Goal: Task Accomplishment & Management: Use online tool/utility

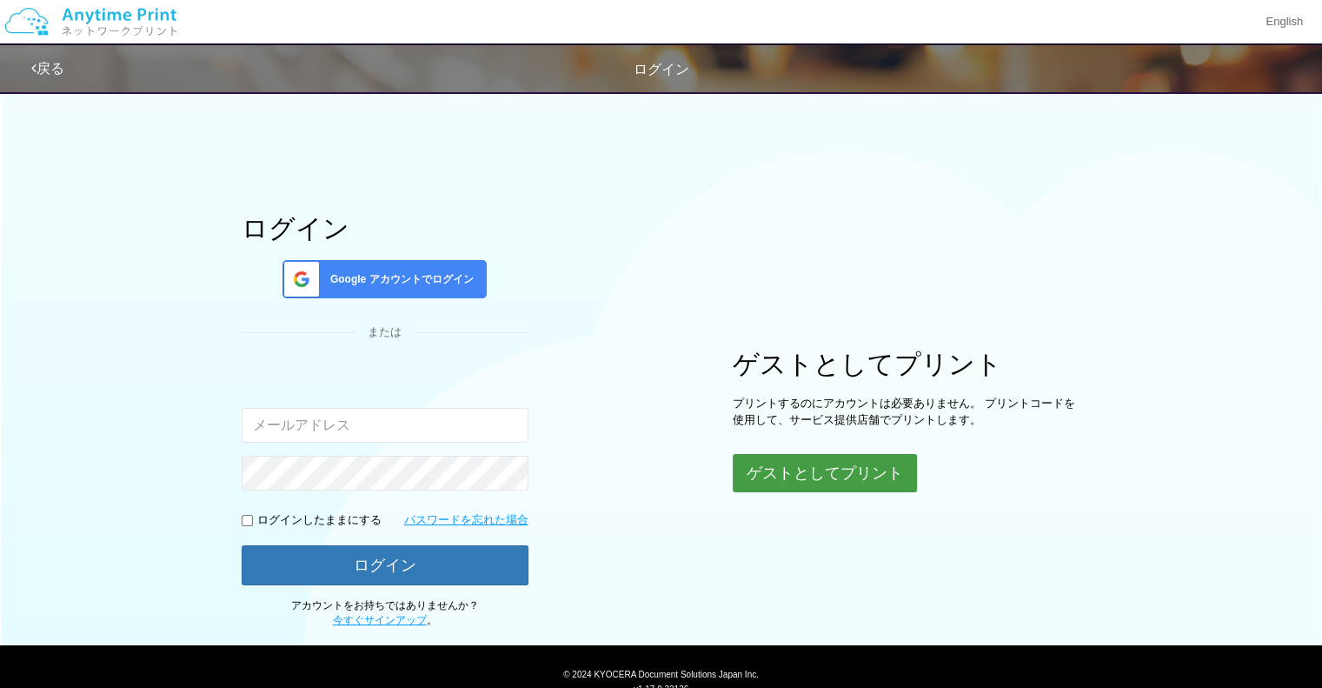
click at [757, 479] on button "ゲストとしてプリント" at bounding box center [825, 473] width 184 height 38
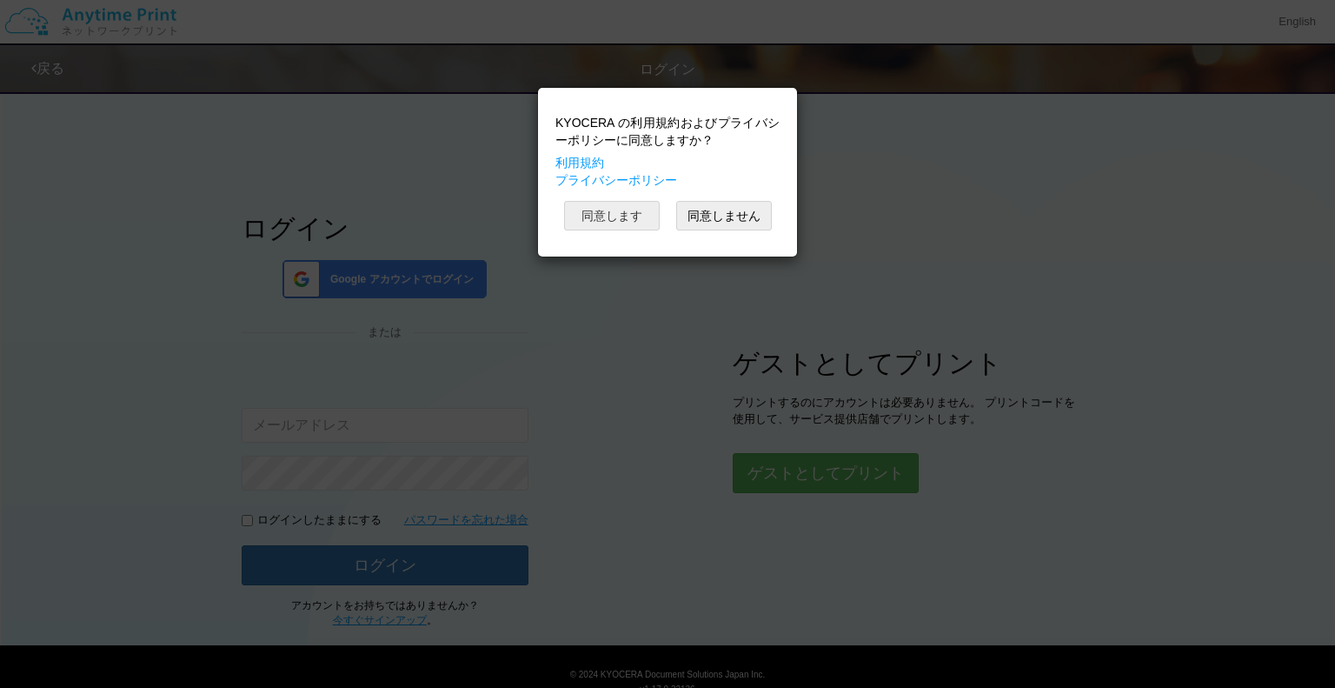
click at [629, 215] on button "同意します" at bounding box center [612, 216] width 96 height 30
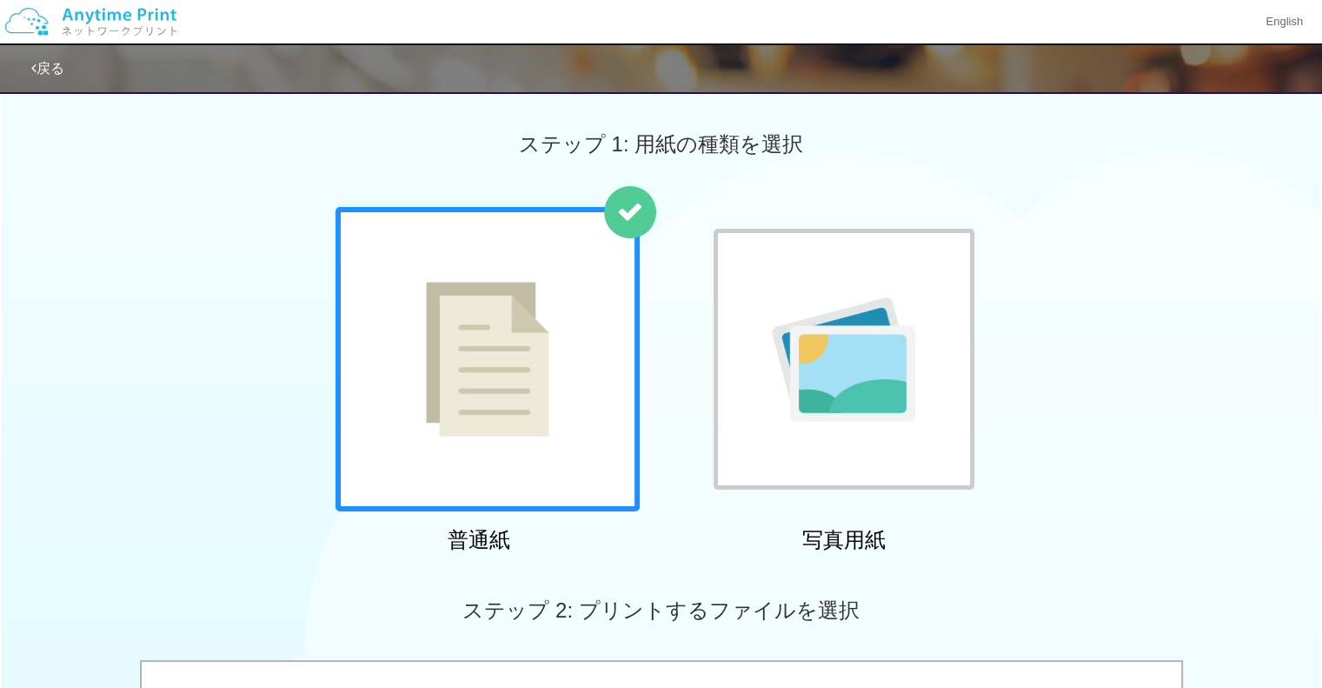
click at [516, 311] on img at bounding box center [487, 359] width 123 height 155
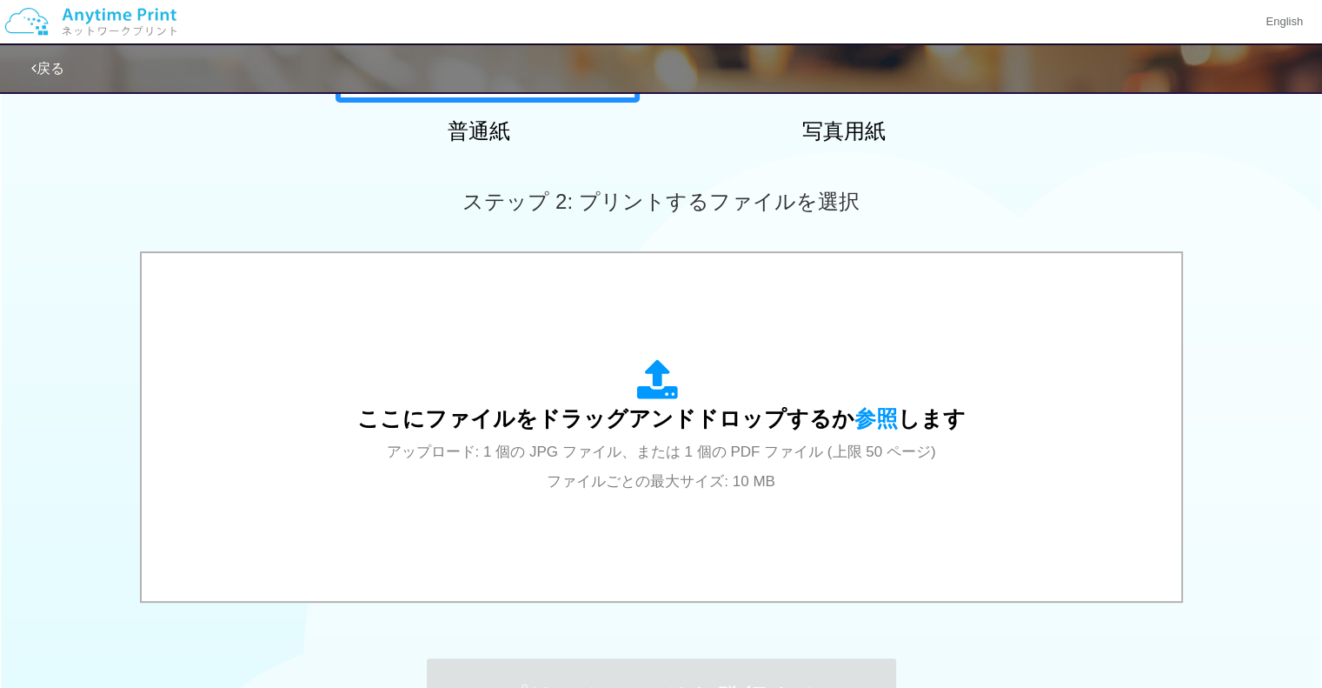
scroll to position [413, 0]
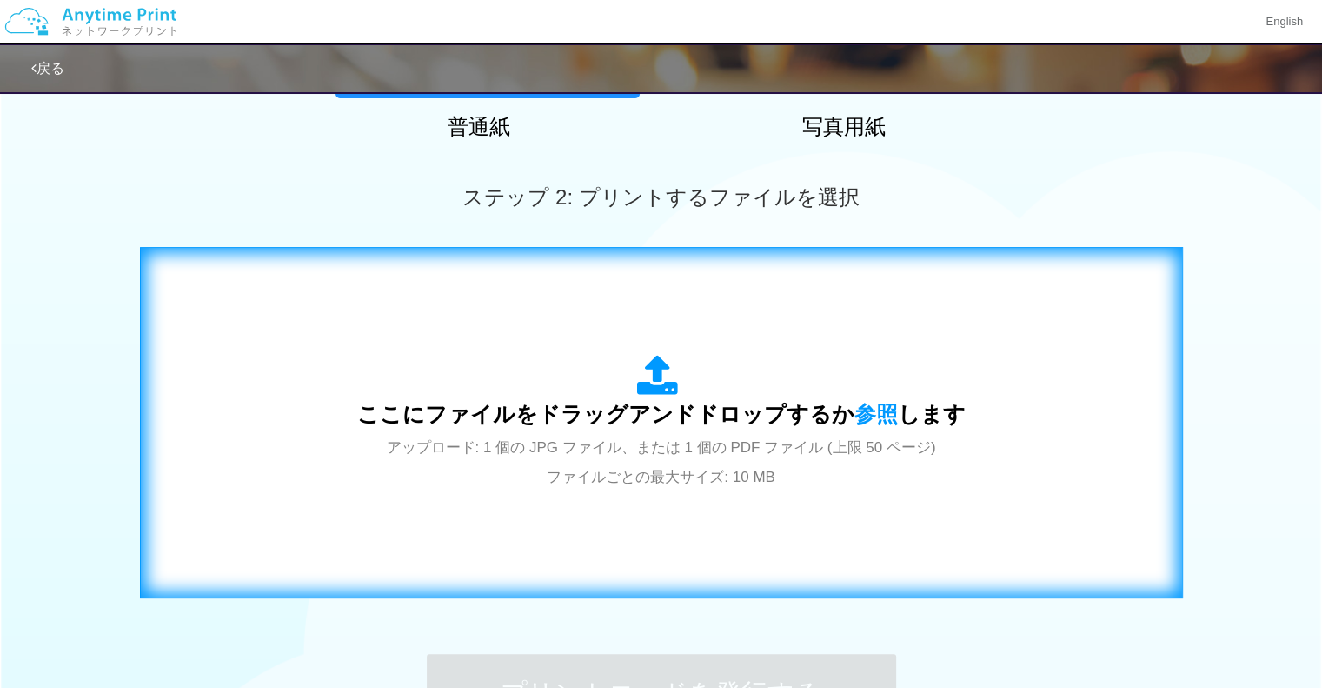
click at [939, 364] on div "ここにファイルをドラッグアンドドロップするか 参照 します アップロード: 1 個の JPG ファイル、または 1 個の PDF ファイル (上限 50 ペー…" at bounding box center [661, 423] width 608 height 136
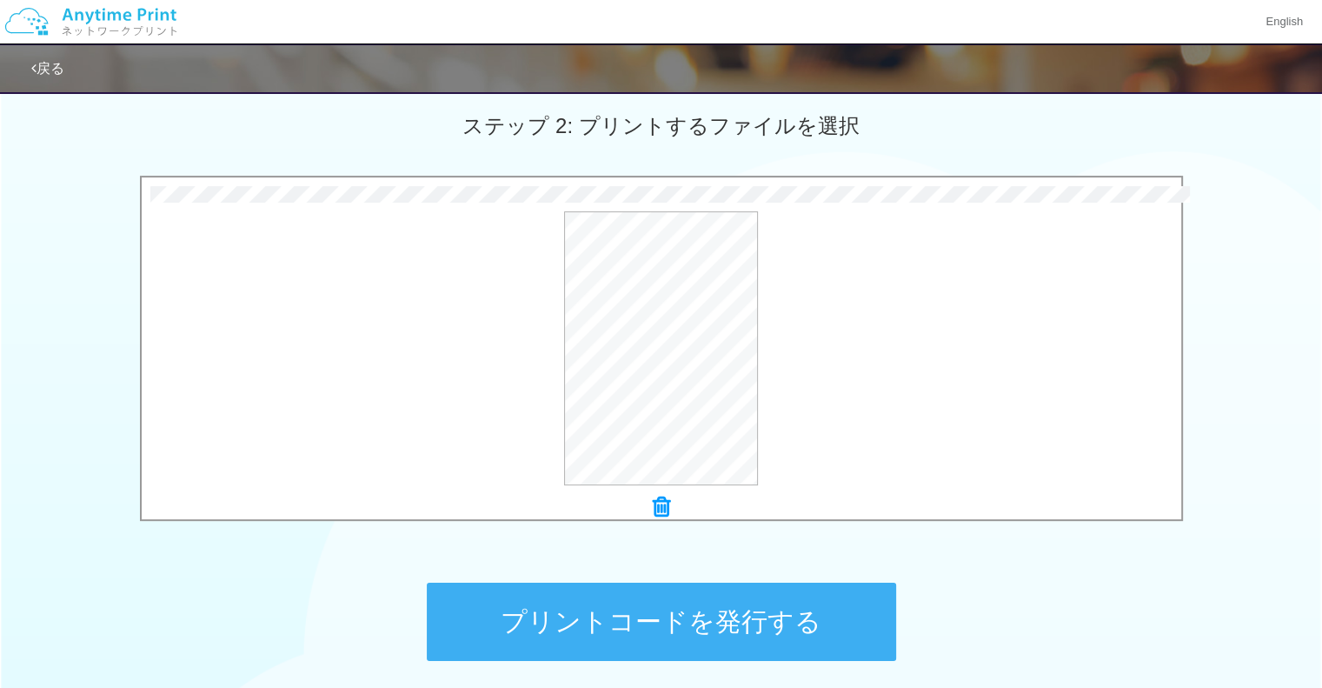
scroll to position [598, 0]
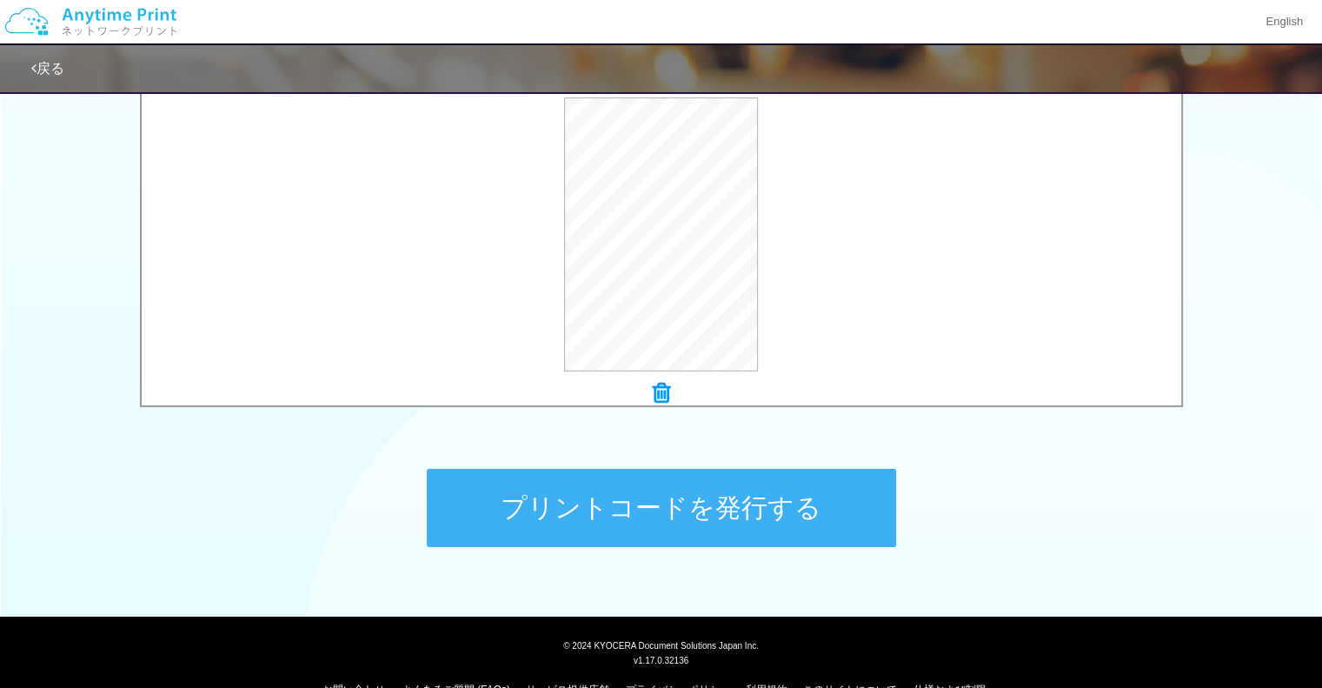
click at [713, 483] on button "プリントコードを発行する" at bounding box center [661, 508] width 469 height 78
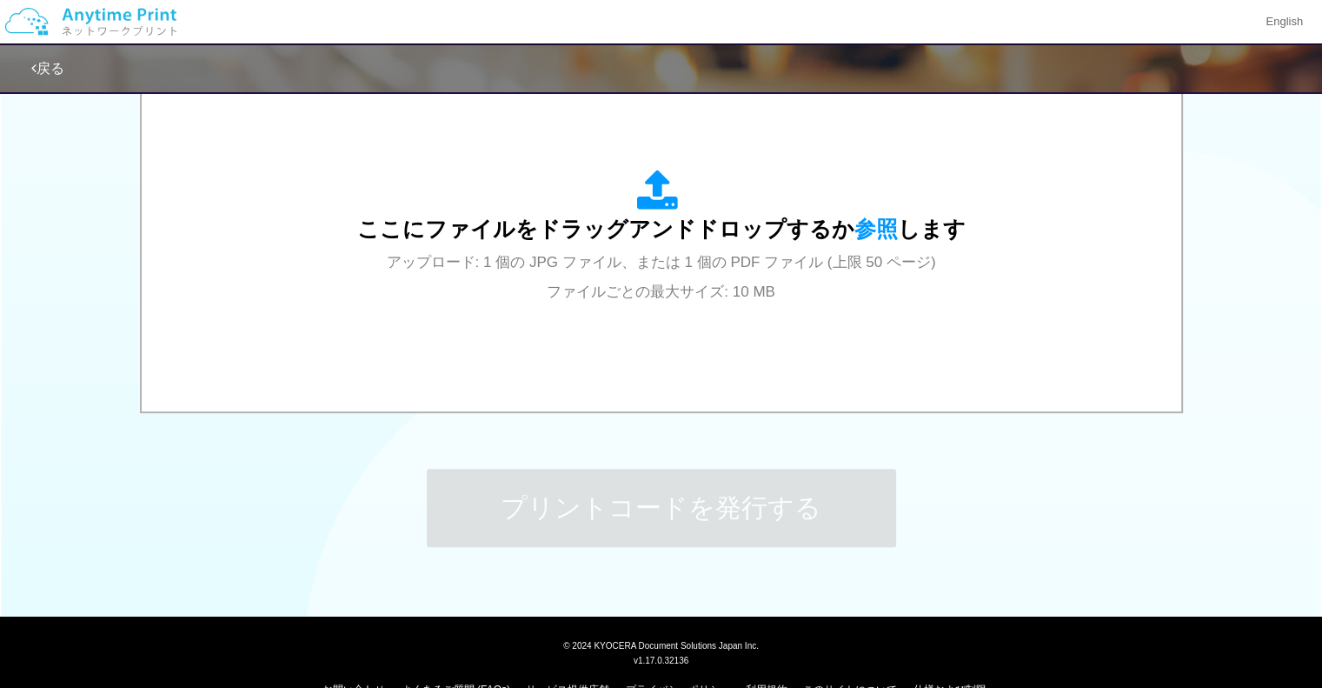
scroll to position [0, 0]
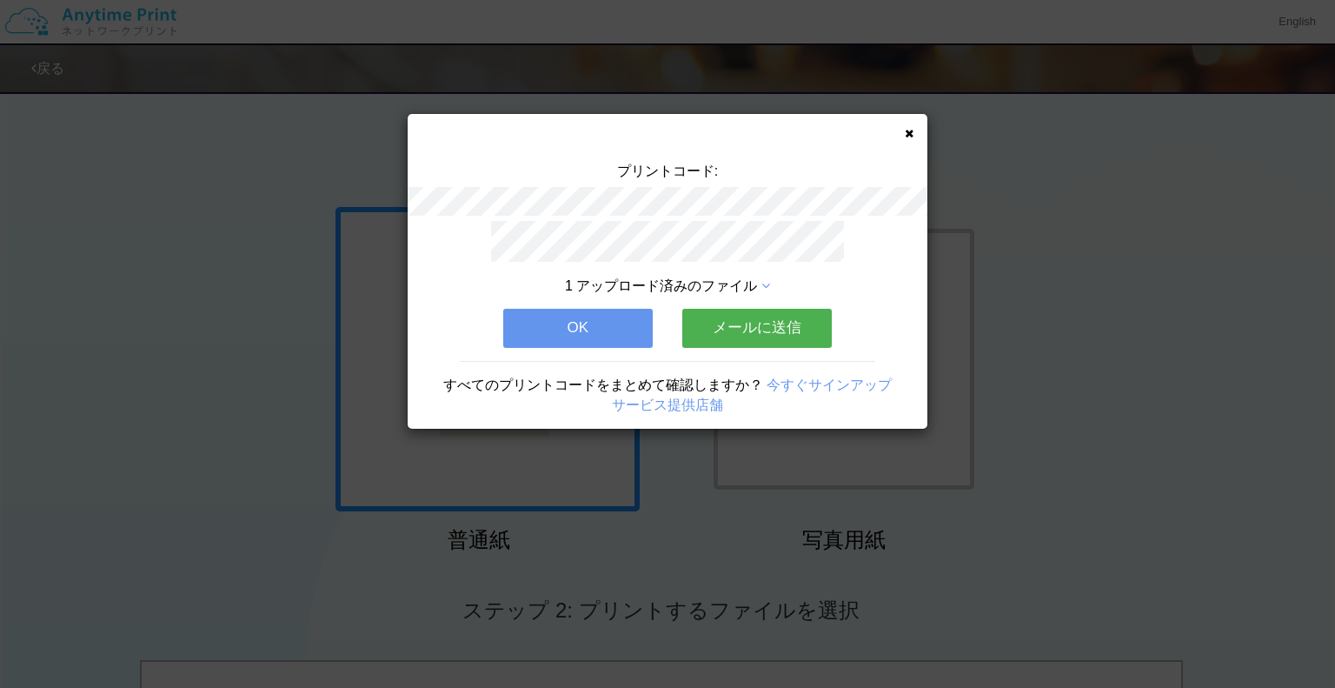
click at [754, 323] on button "メールに送信" at bounding box center [757, 328] width 150 height 38
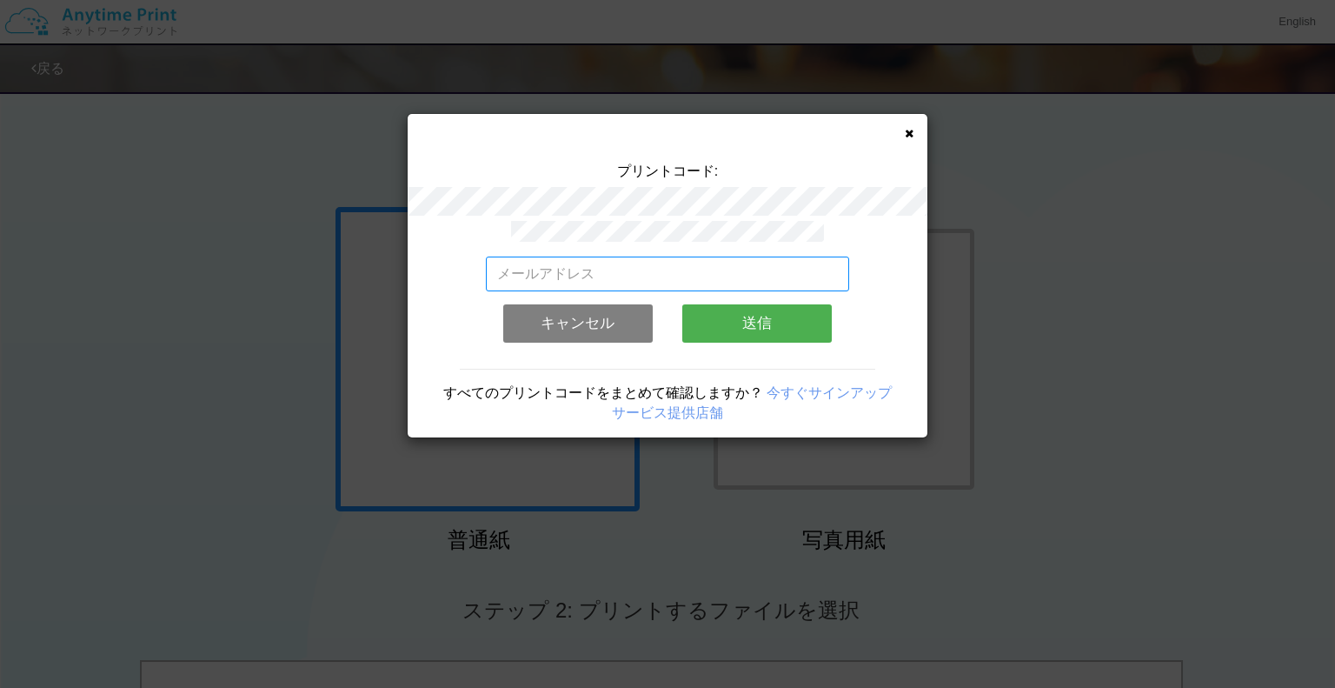
click at [695, 271] on input "email" at bounding box center [668, 273] width 364 height 35
type input "[EMAIL_ADDRESS][DOMAIN_NAME]"
click at [716, 330] on button "送信" at bounding box center [757, 323] width 150 height 38
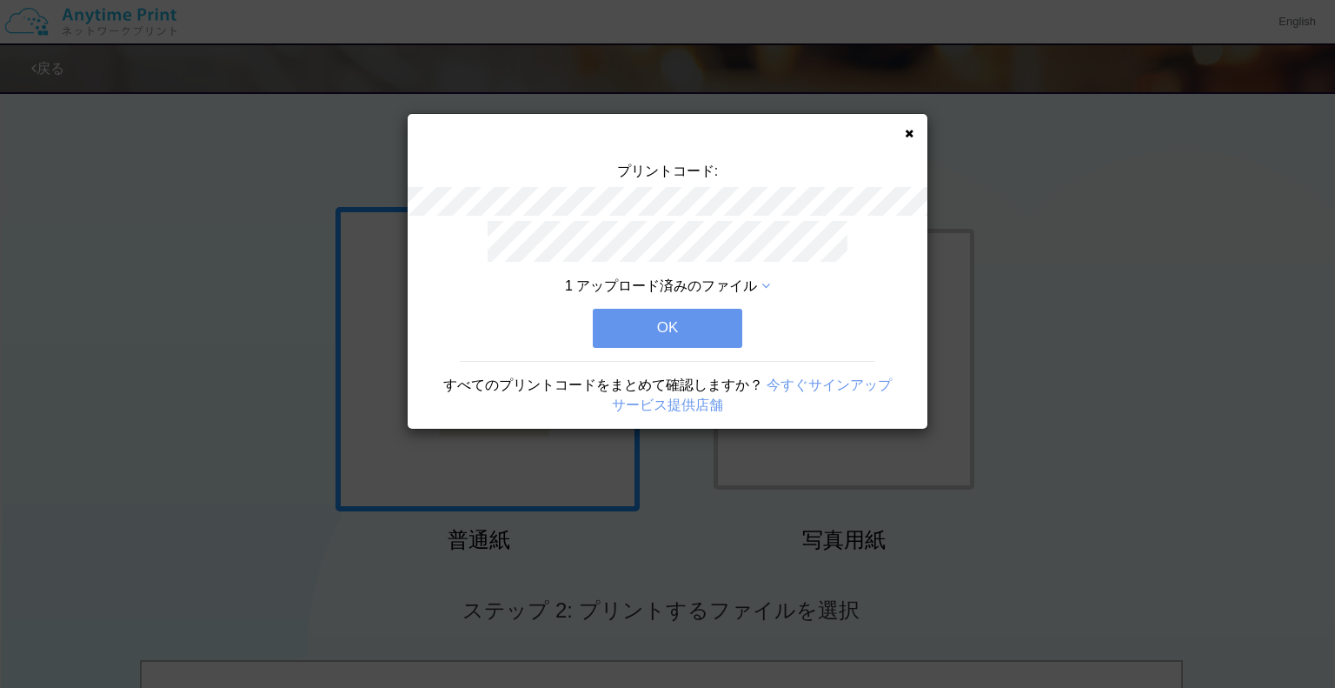
click at [716, 330] on button "OK" at bounding box center [668, 328] width 150 height 38
